Goal: Task Accomplishment & Management: Use online tool/utility

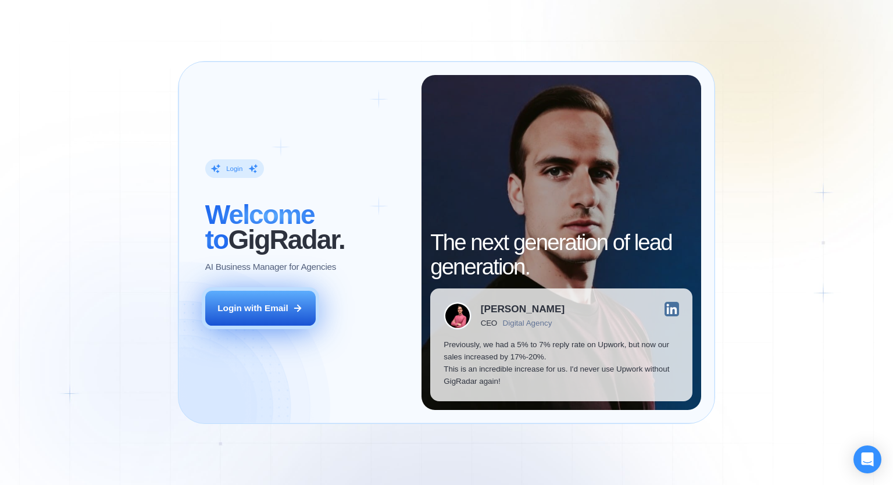
click at [301, 307] on icon at bounding box center [298, 308] width 10 height 10
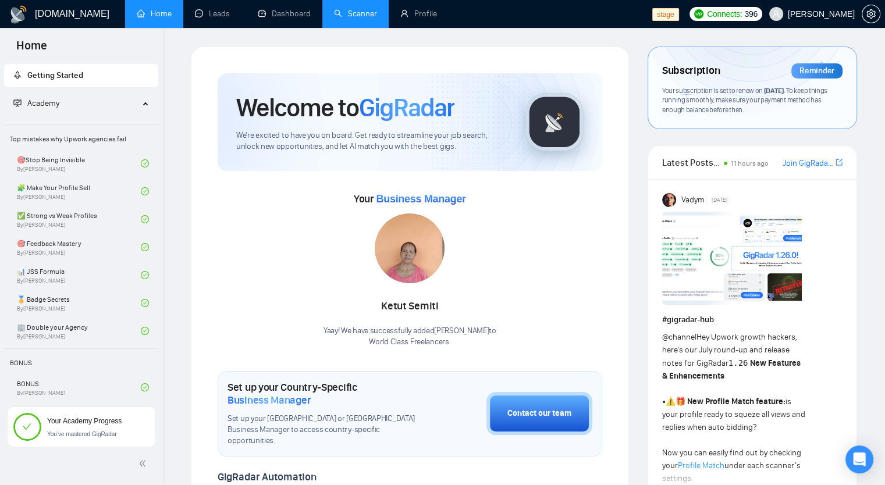
click at [370, 15] on link "Scanner" at bounding box center [355, 14] width 43 height 10
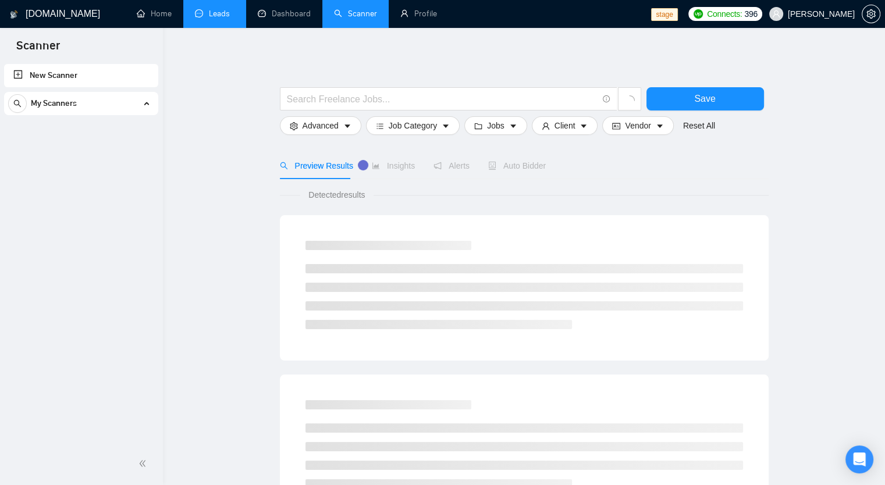
click at [223, 10] on link "Leads" at bounding box center [215, 14] width 40 height 10
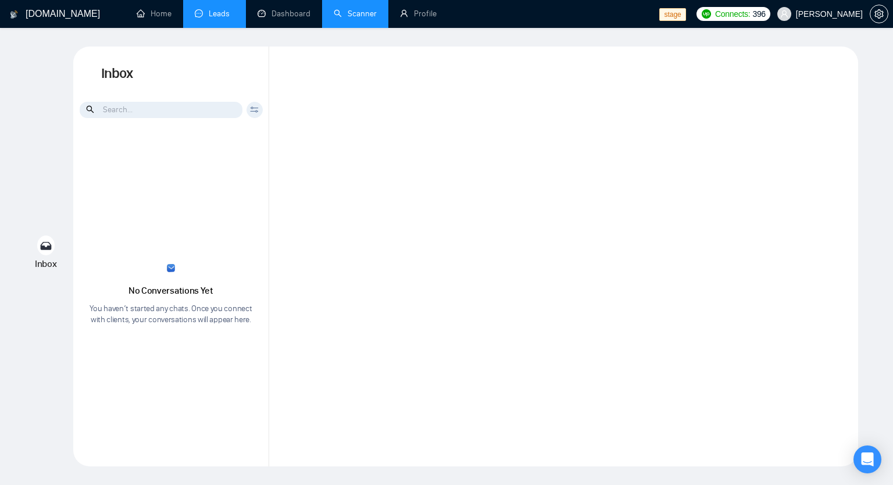
click at [843, 14] on span "[PERSON_NAME]" at bounding box center [829, 14] width 67 height 0
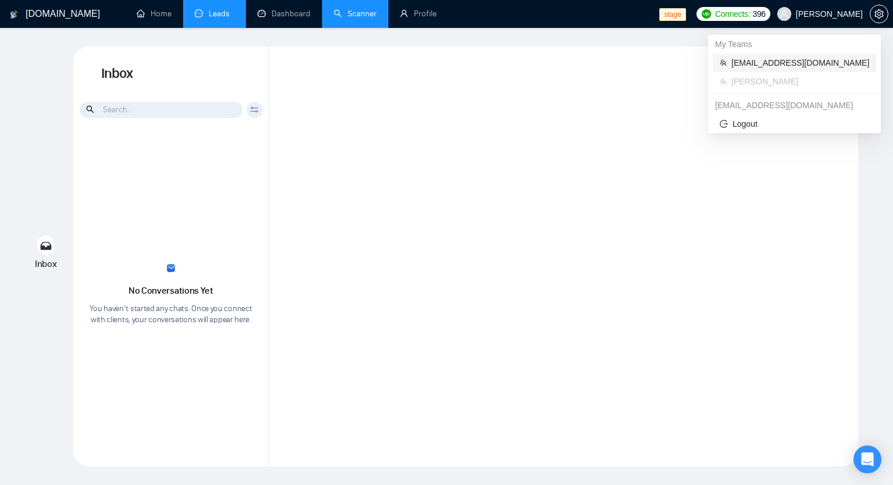
click at [790, 62] on span "[EMAIL_ADDRESS][DOMAIN_NAME]" at bounding box center [801, 62] width 138 height 13
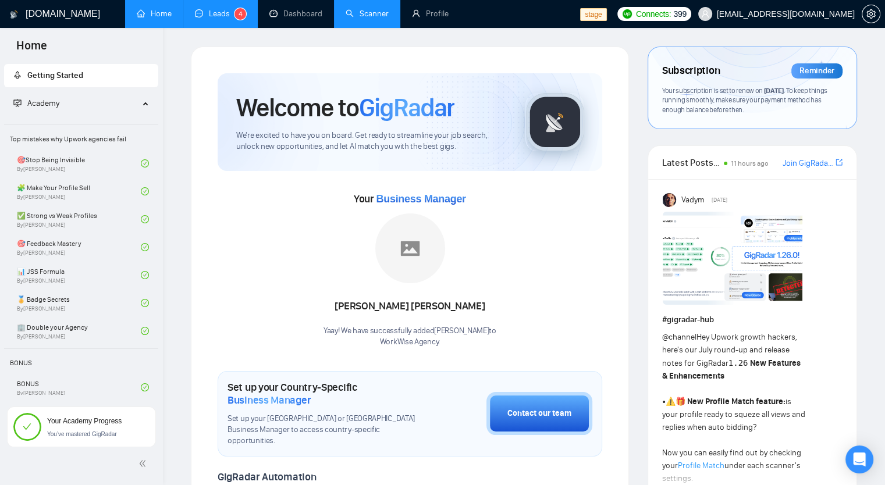
click at [234, 9] on link "Leads 4" at bounding box center [220, 14] width 51 height 10
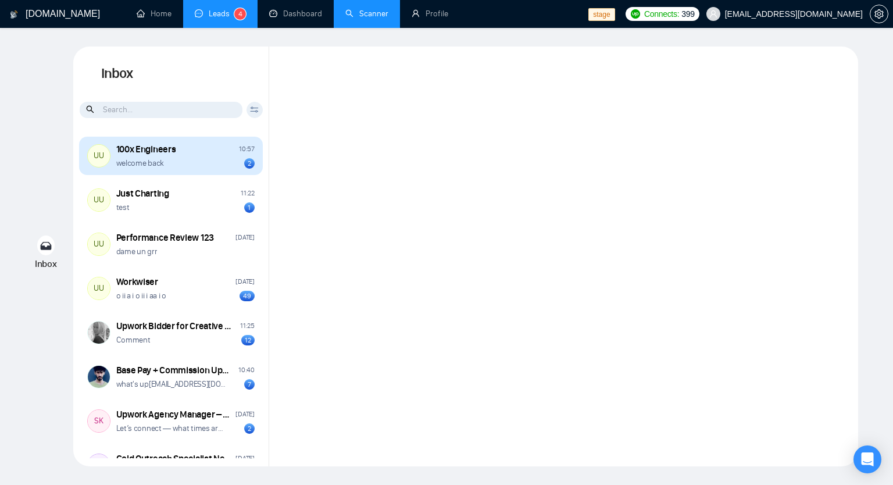
click at [168, 152] on div "100x Engineers" at bounding box center [146, 149] width 60 height 13
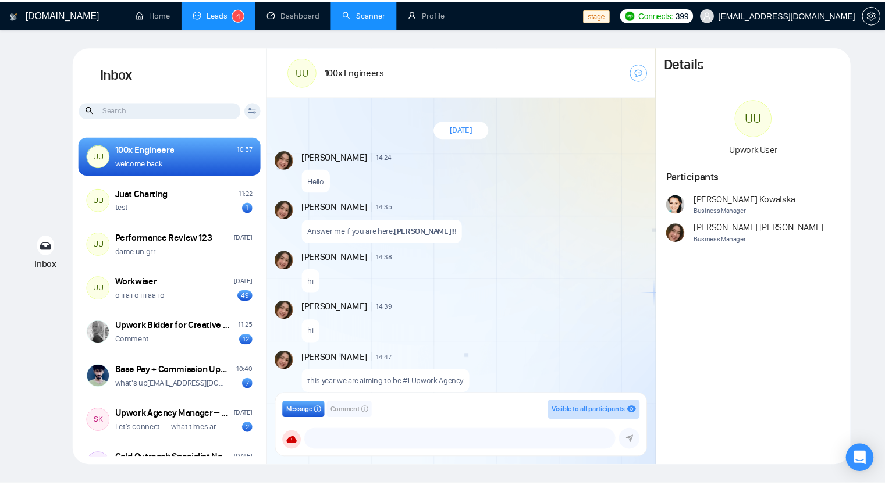
scroll to position [1143, 0]
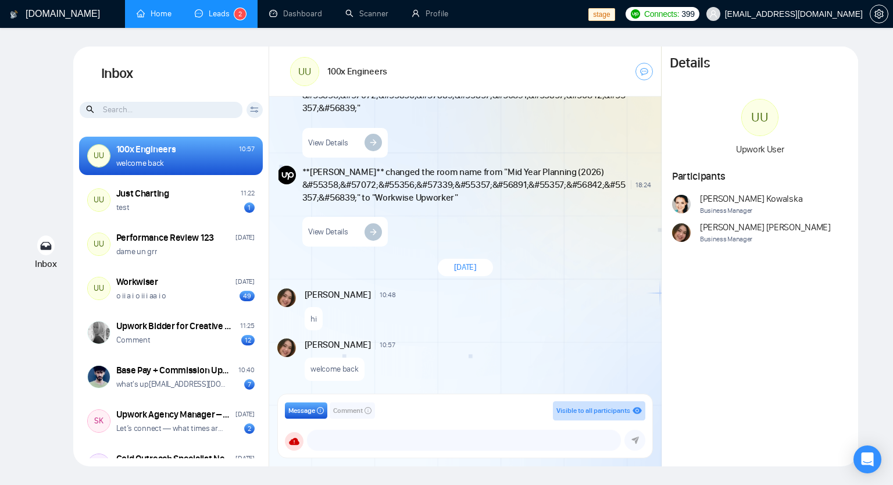
click at [151, 17] on link "Home" at bounding box center [154, 14] width 35 height 10
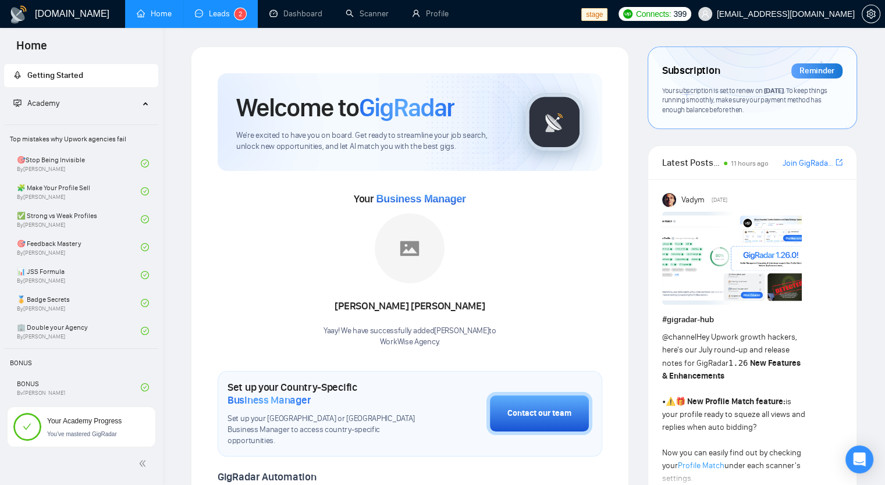
click at [228, 15] on link "Leads 2" at bounding box center [220, 14] width 51 height 10
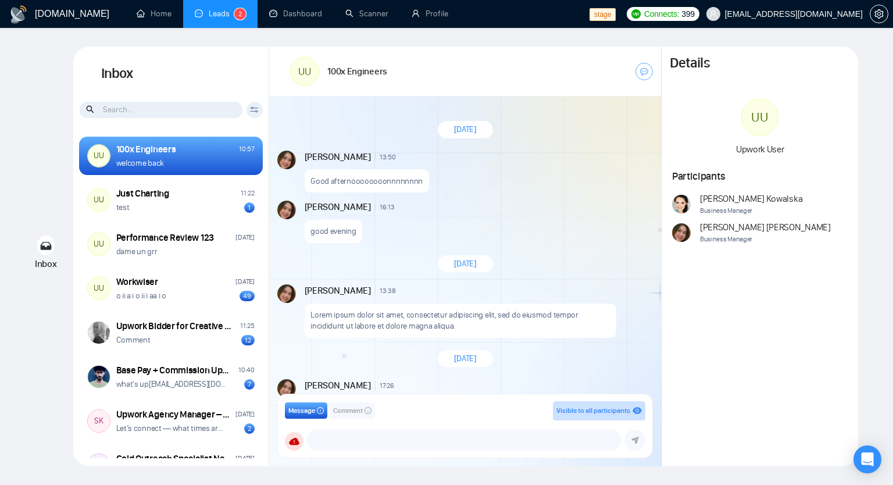
scroll to position [1046, 0]
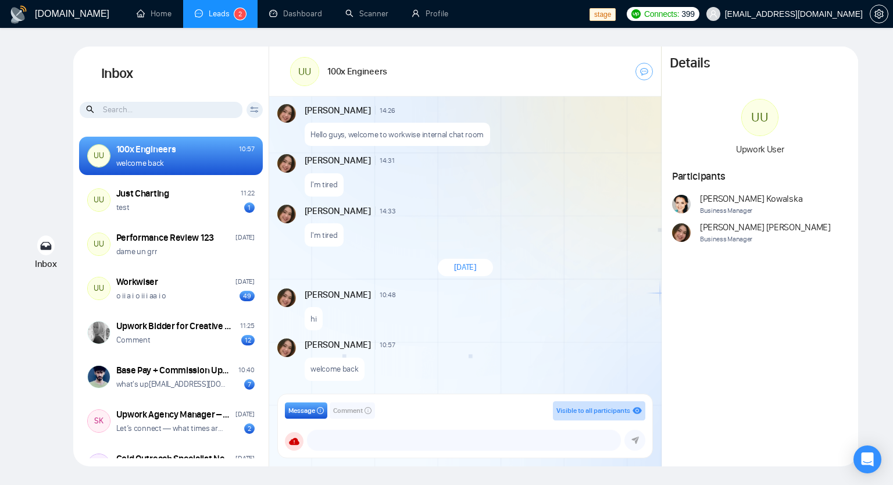
click at [157, 151] on div "100x Engineers" at bounding box center [146, 149] width 60 height 13
click at [156, 19] on link "Home" at bounding box center [154, 14] width 35 height 10
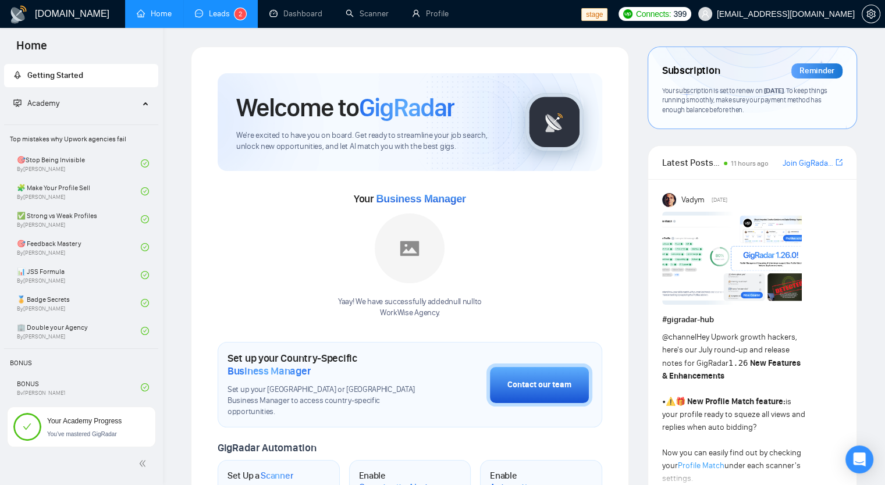
click at [233, 19] on link "Leads 2" at bounding box center [220, 14] width 51 height 10
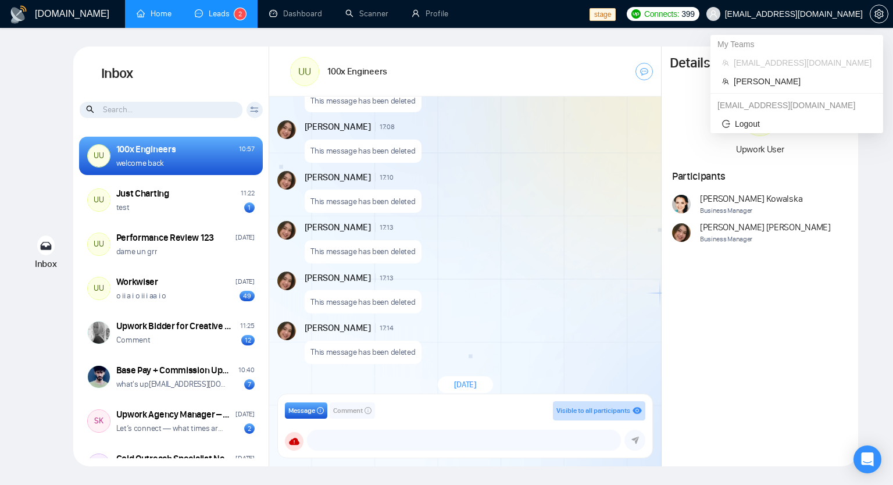
scroll to position [1841, 0]
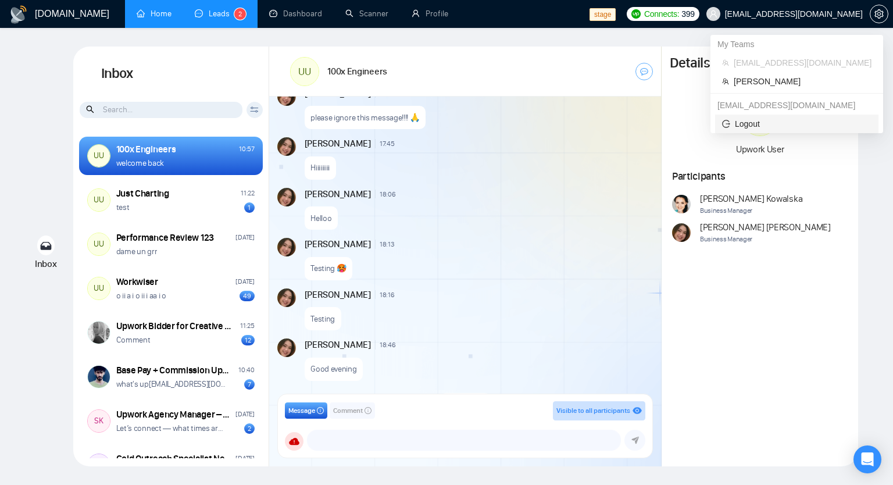
click at [761, 124] on span "Logout" at bounding box center [796, 123] width 149 height 13
